Goal: Transaction & Acquisition: Download file/media

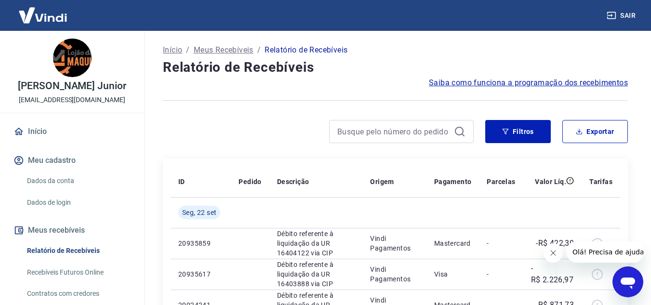
click at [551, 253] on icon "Fechar mensagem da empresa" at bounding box center [553, 253] width 8 height 8
click at [583, 131] on button "Exportar" at bounding box center [595, 131] width 66 height 23
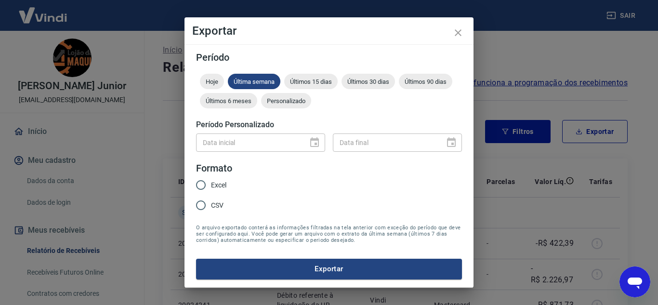
click at [315, 143] on div "Data inicial" at bounding box center [260, 142] width 129 height 18
click at [294, 100] on span "Personalizado" at bounding box center [286, 100] width 50 height 7
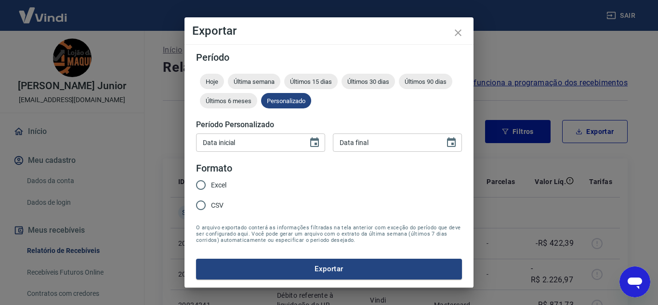
click at [327, 148] on div "Data inicial Data inicial Data final Data final" at bounding box center [329, 142] width 266 height 24
click at [309, 140] on icon "Choose date" at bounding box center [315, 143] width 12 height 12
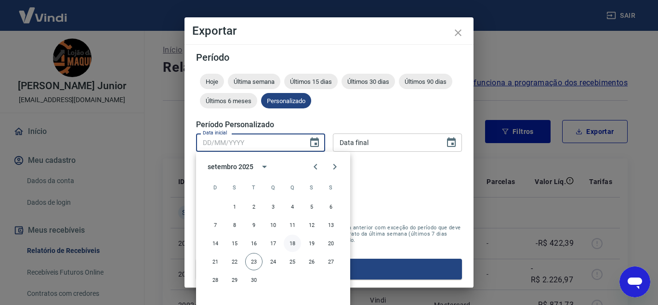
click at [295, 243] on button "18" at bounding box center [292, 243] width 17 height 17
type input "[DATE]"
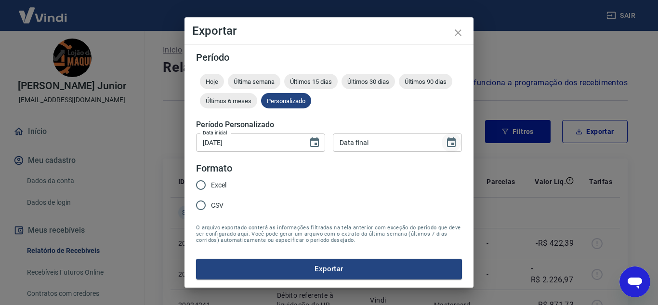
click at [450, 141] on icon "Choose date" at bounding box center [451, 142] width 9 height 10
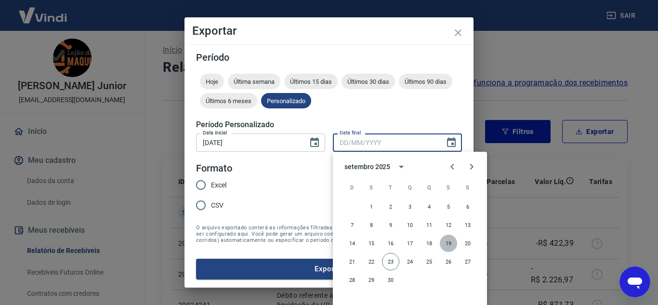
click at [448, 244] on button "19" at bounding box center [448, 243] width 17 height 17
type input "[DATE]"
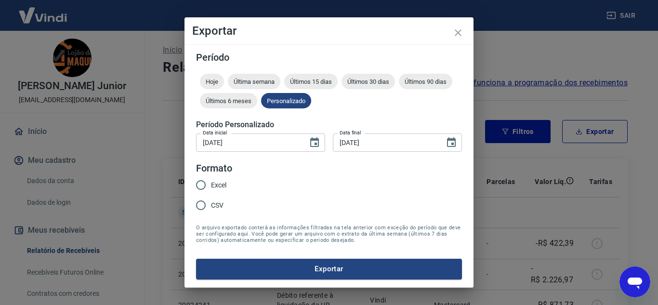
click at [202, 184] on input "Excel" at bounding box center [201, 185] width 20 height 20
radio input "true"
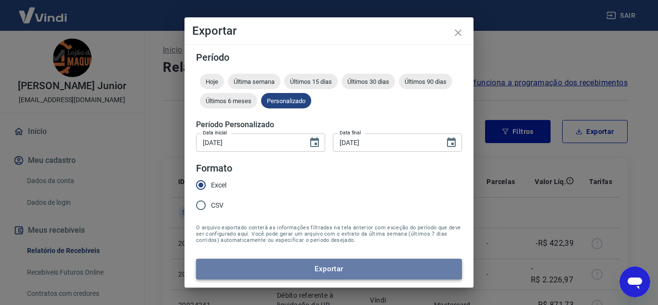
click at [317, 270] on button "Exportar" at bounding box center [329, 269] width 266 height 20
